Goal: Check status: Check status

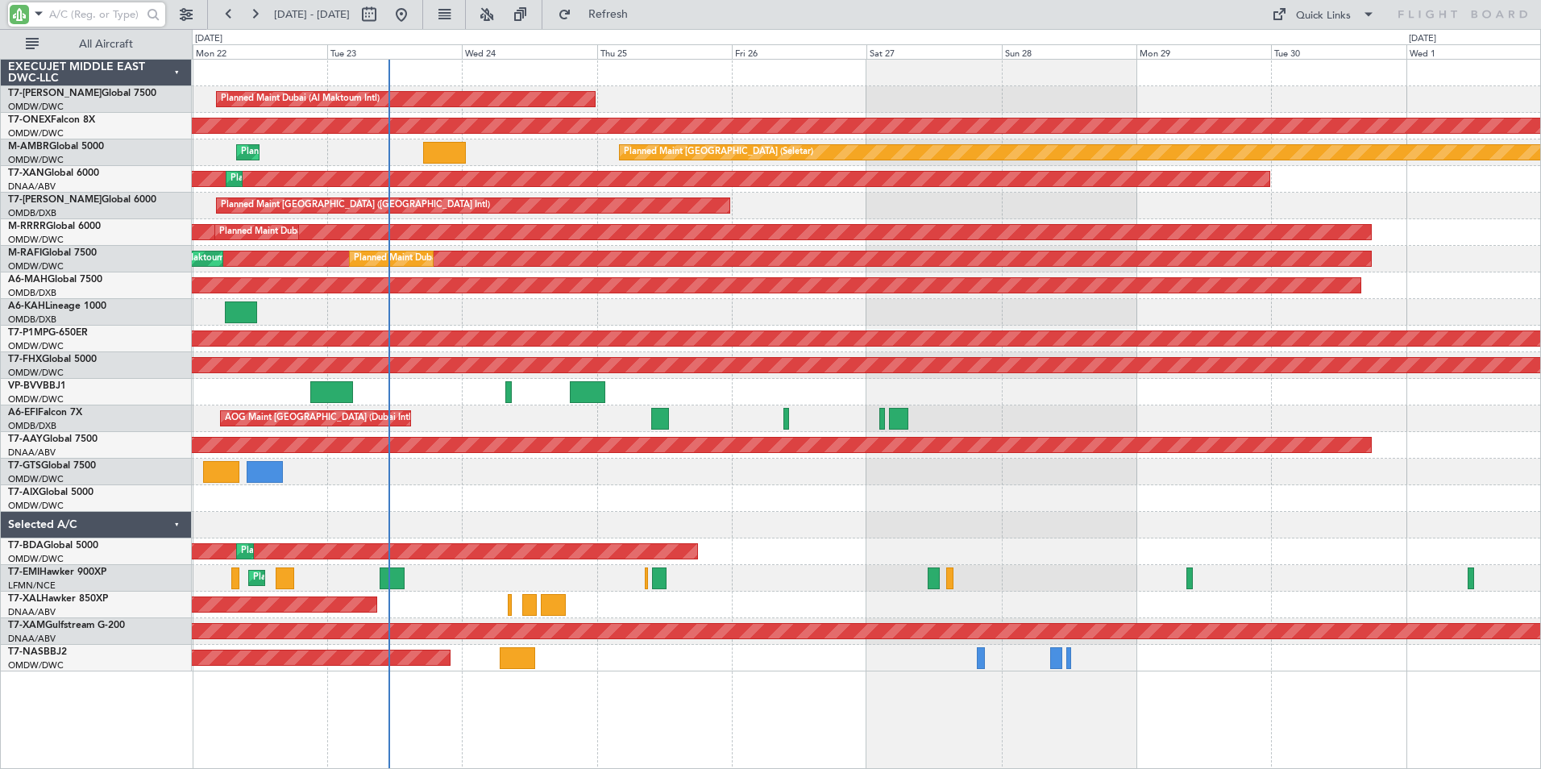
click at [69, 15] on input "text" at bounding box center [95, 14] width 93 height 24
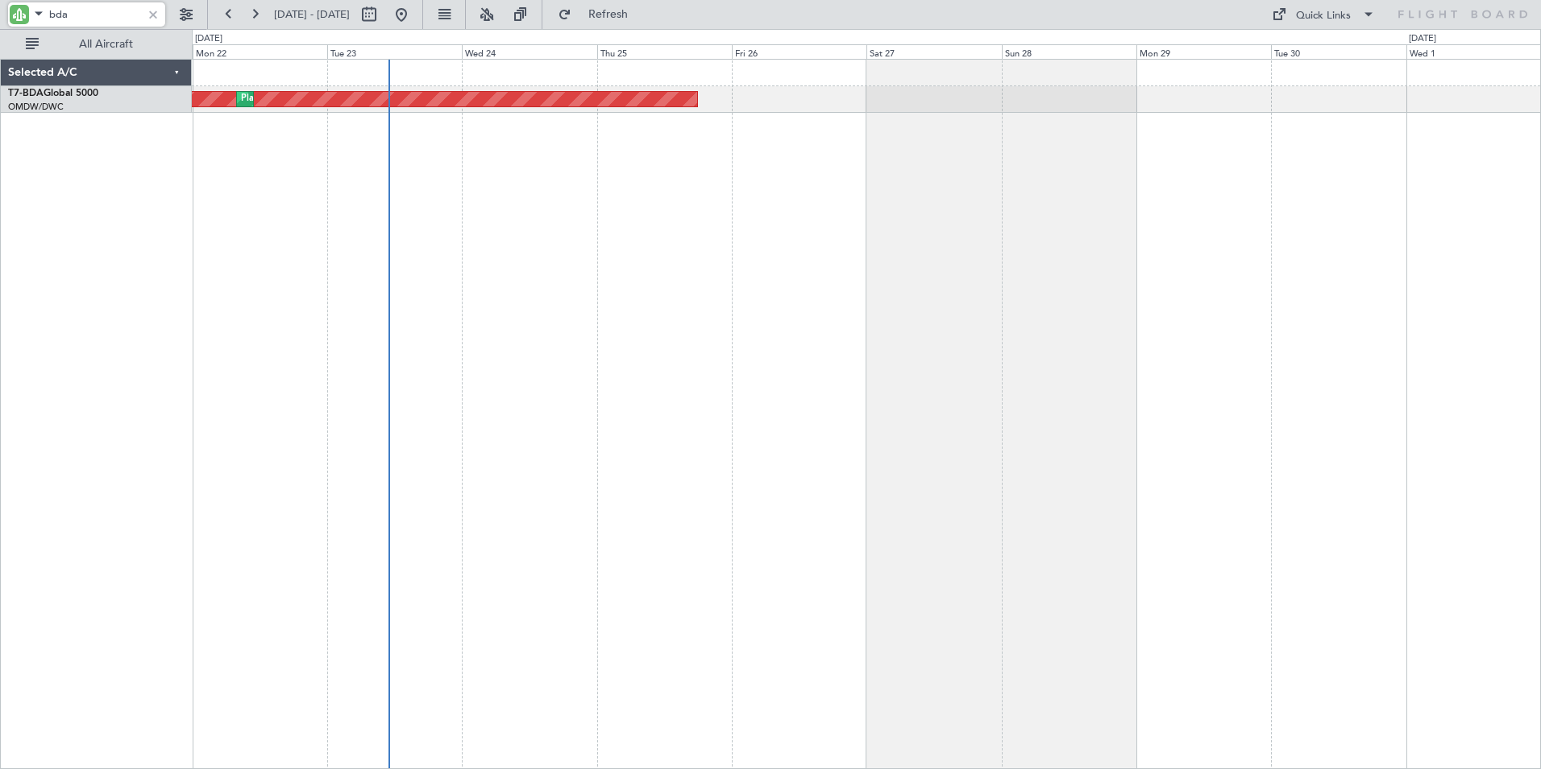
click at [285, 342] on div "AOG Maint Dubai (Al Maktoum Intl) Planned Maint [GEOGRAPHIC_DATA] (Al Maktoum I…" at bounding box center [867, 414] width 1350 height 710
type input "bda"
click at [382, 17] on button at bounding box center [369, 15] width 26 height 26
select select "9"
select select "2025"
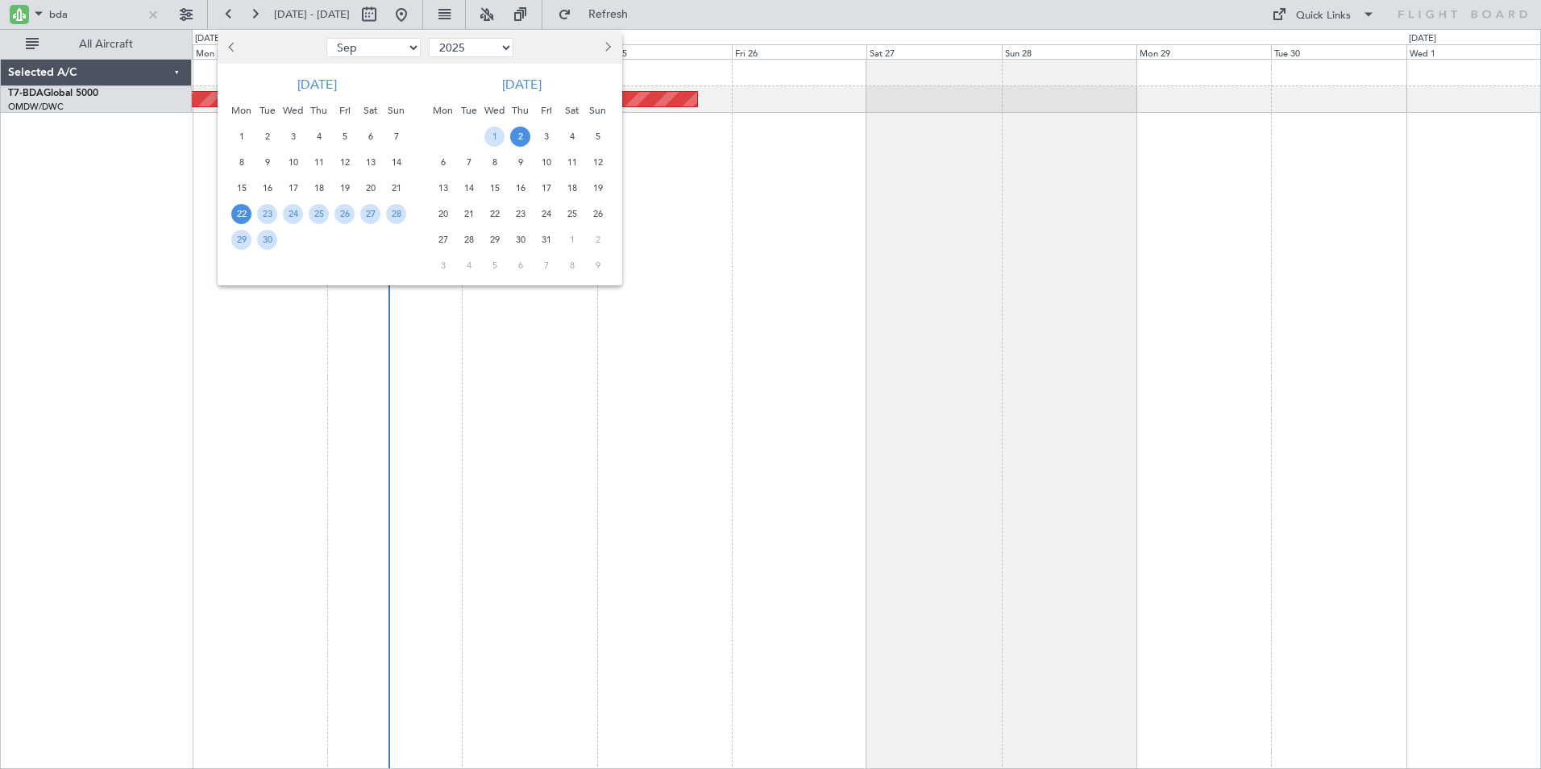
click at [409, 49] on select "Jan Feb Mar Apr May Jun [DATE] Aug Sep Oct Nov Dec" at bounding box center [374, 47] width 94 height 19
select select "1"
click at [327, 38] on select "Jan Feb Mar Apr May Jun [DATE] Aug Sep Oct Nov Dec" at bounding box center [374, 47] width 94 height 19
drag, startPoint x: 248, startPoint y: 214, endPoint x: 233, endPoint y: 207, distance: 16.9
click at [233, 207] on span "20" at bounding box center [241, 214] width 20 height 20
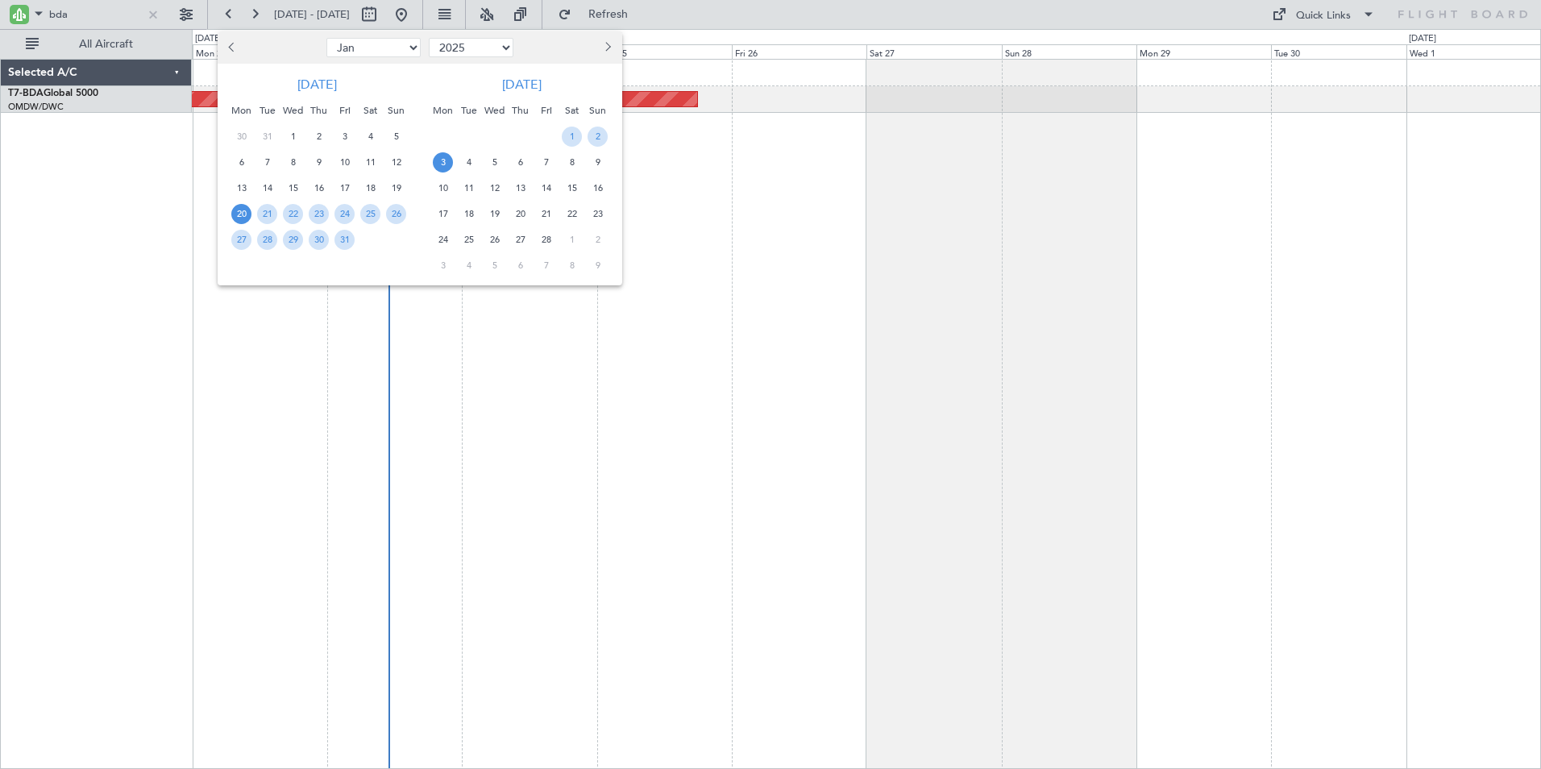
click at [447, 167] on span "3" at bounding box center [443, 162] width 20 height 20
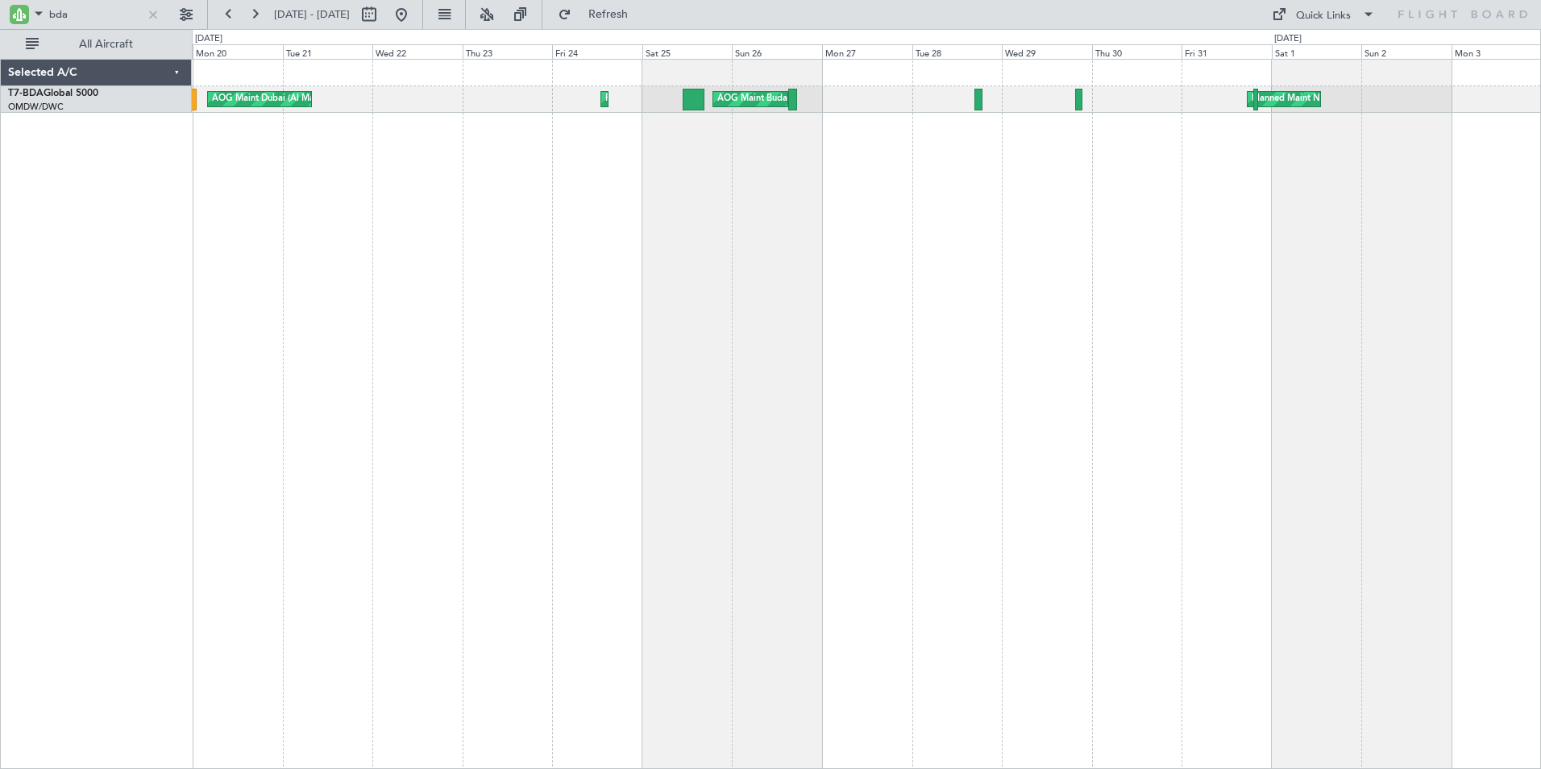
click at [310, 252] on div "Planned Maint Dubai (Al Maktoum Intl) AOG Maint Budapest ([PERSON_NAME] Intl) […" at bounding box center [867, 414] width 1350 height 710
